Goal: Navigation & Orientation: Find specific page/section

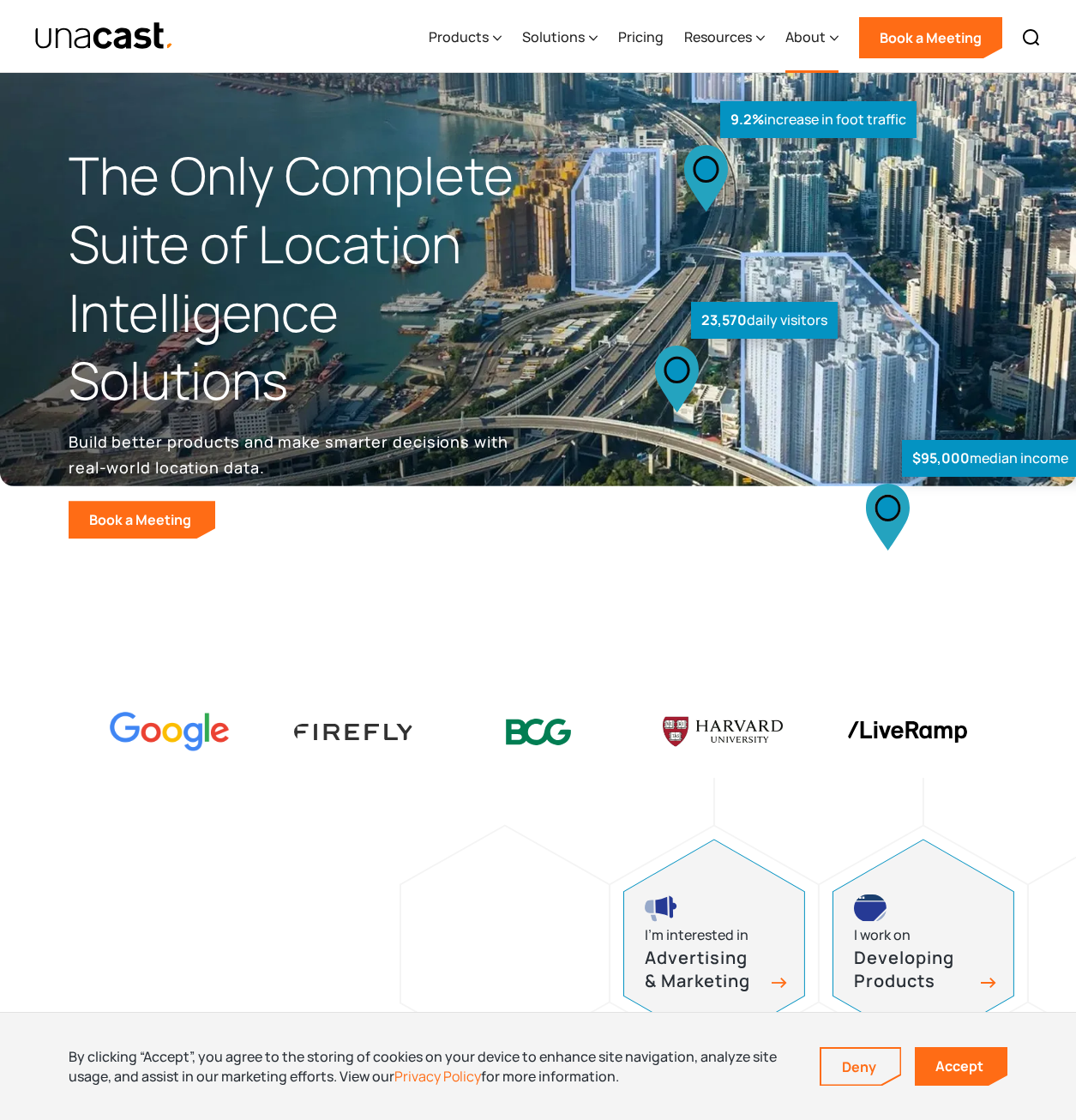
click at [810, 43] on div "About" at bounding box center [805, 36] width 41 height 20
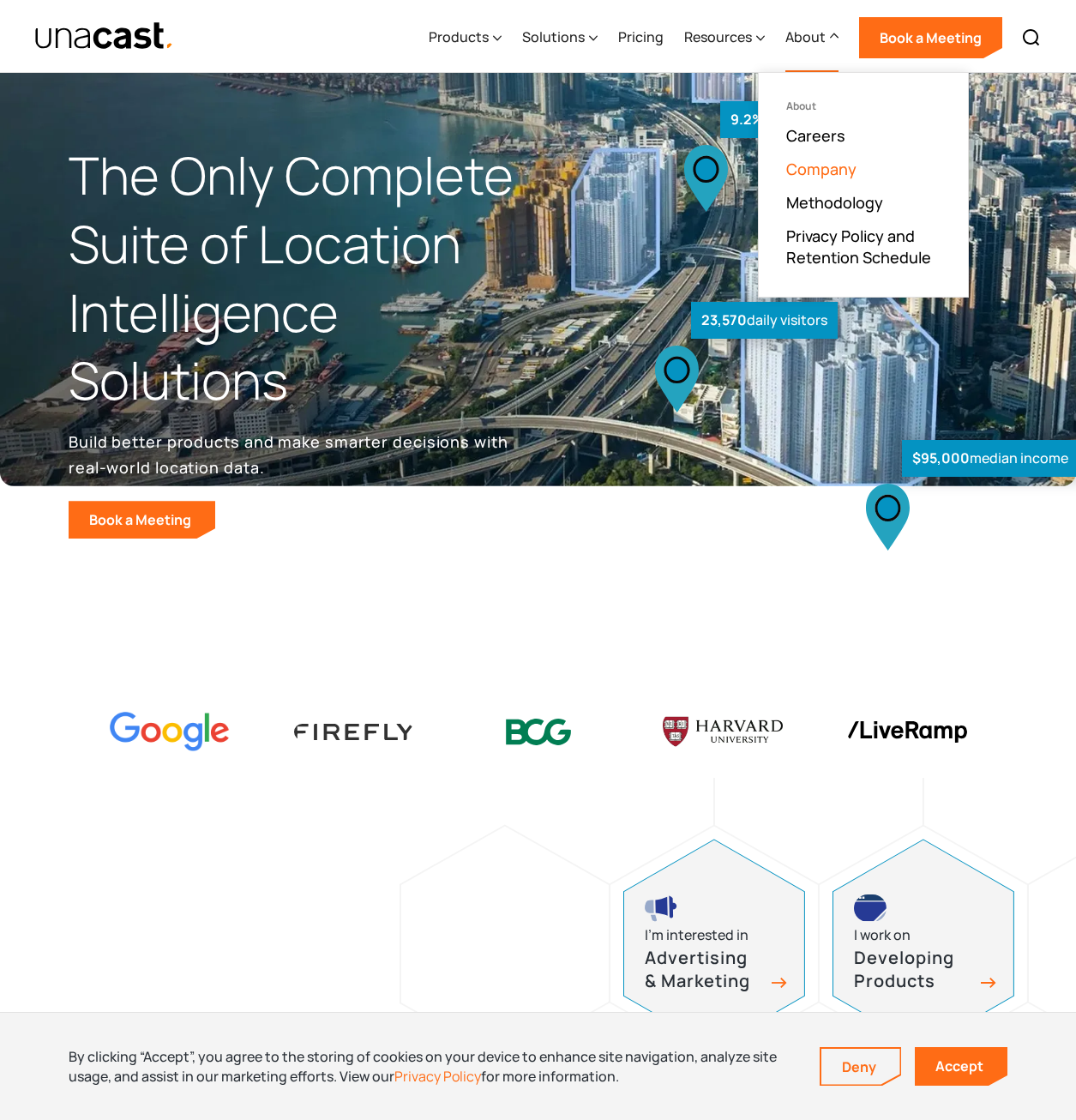
click at [835, 164] on link "Company" at bounding box center [821, 168] width 71 height 20
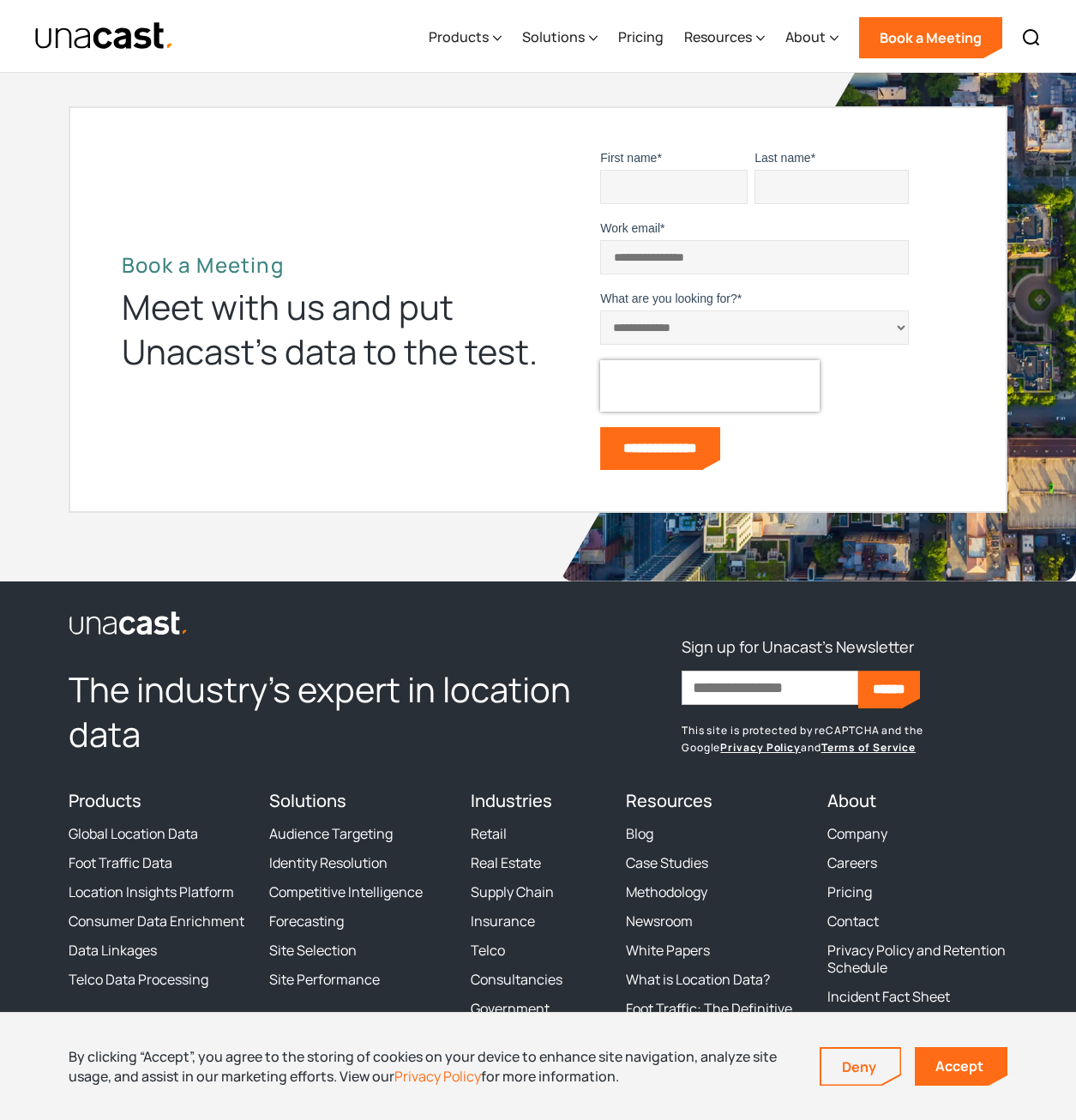
scroll to position [4891, 0]
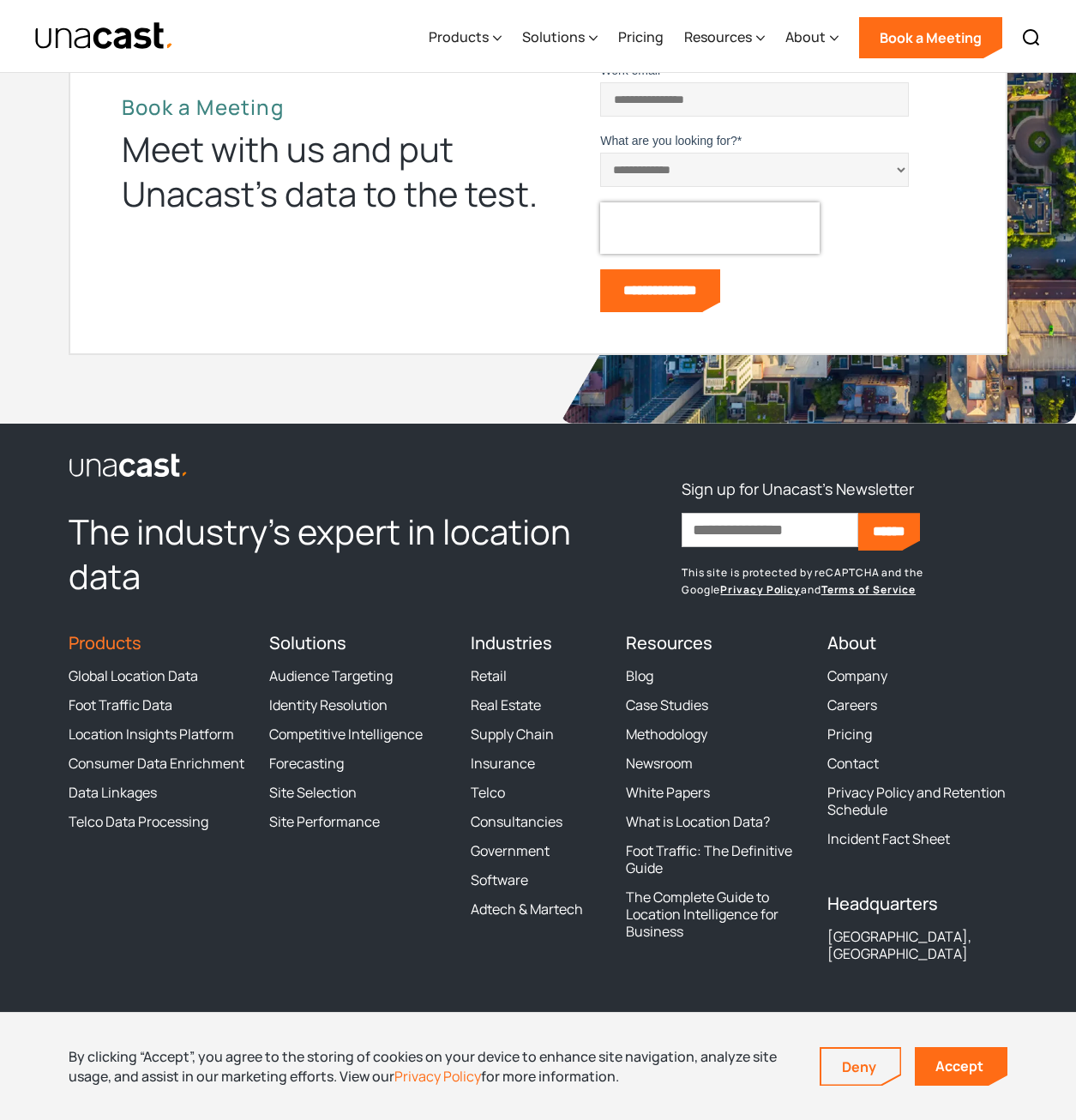
click at [102, 639] on link "Products" at bounding box center [104, 643] width 73 height 23
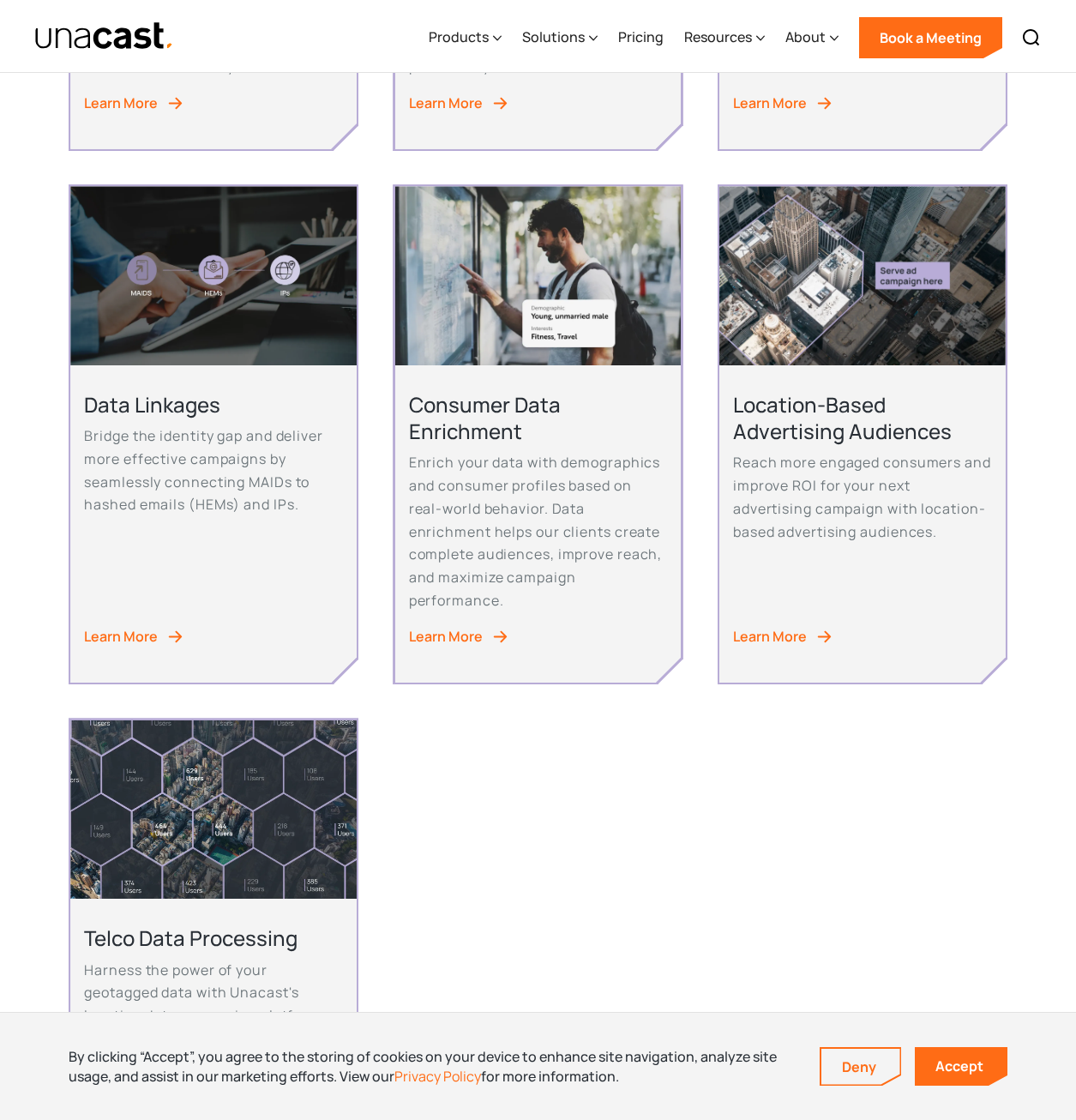
scroll to position [1201, 0]
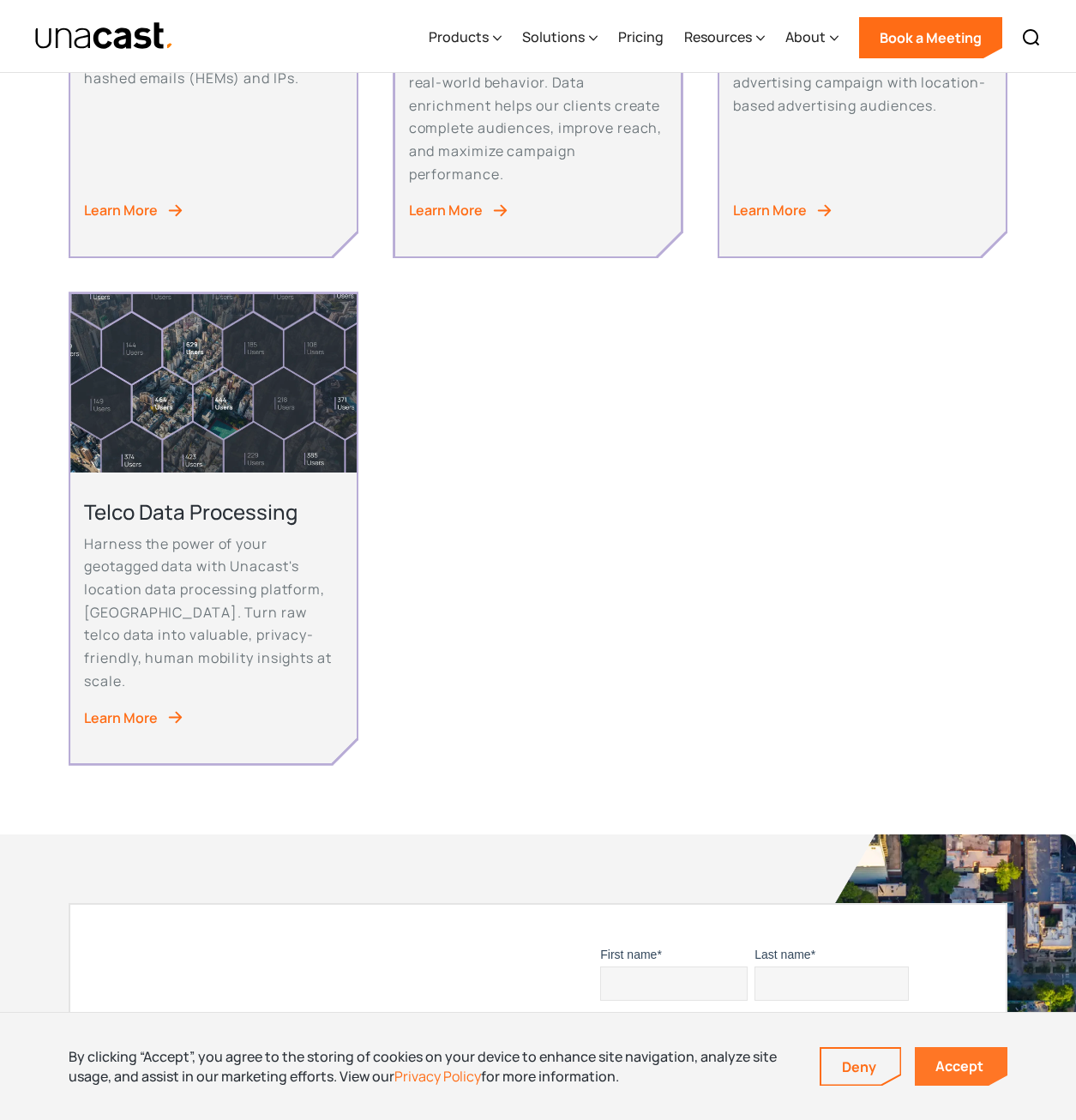
click at [968, 1069] on link "Accept" at bounding box center [961, 1067] width 93 height 39
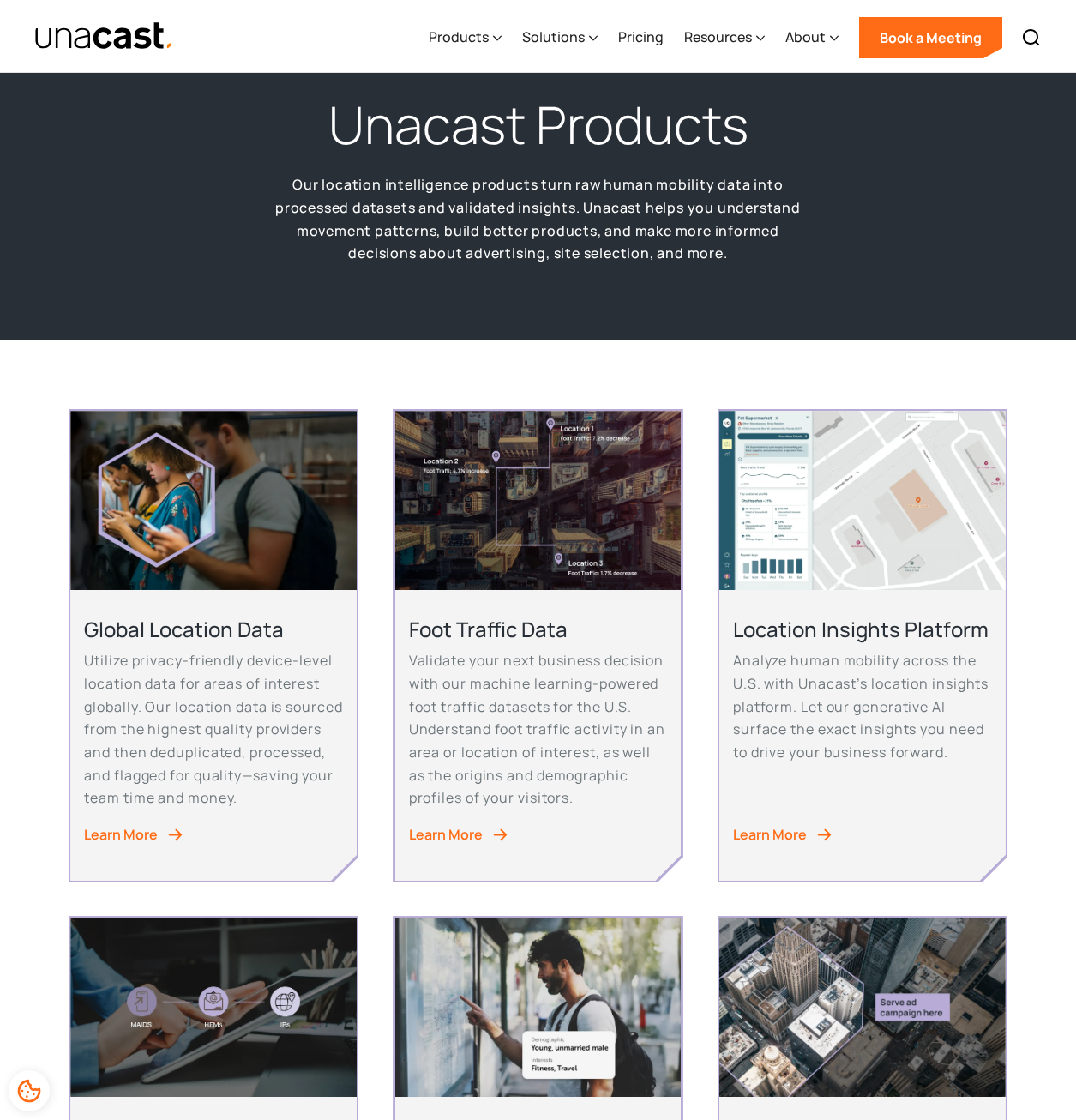
scroll to position [0, 0]
